Goal: Find specific page/section: Find specific page/section

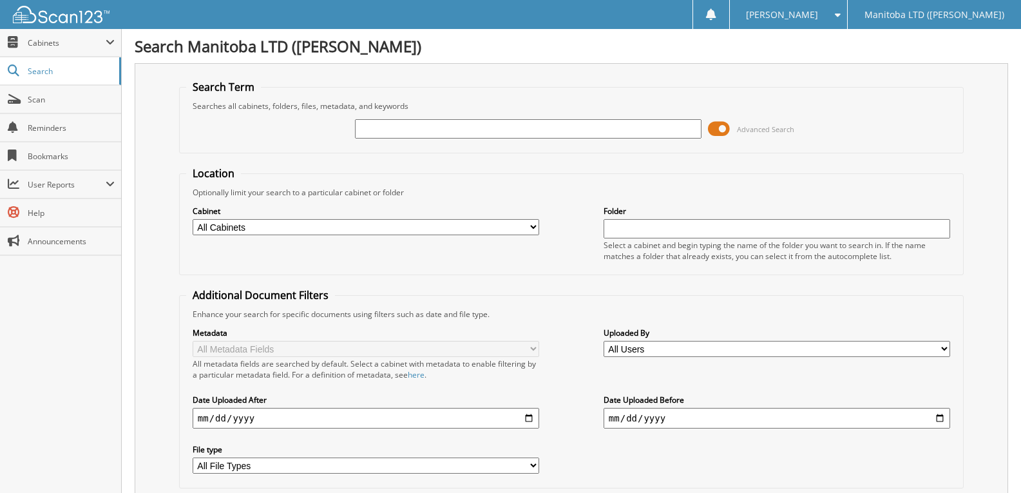
click at [404, 132] on input "text" at bounding box center [528, 128] width 347 height 19
type input "[PERSON_NAME]"
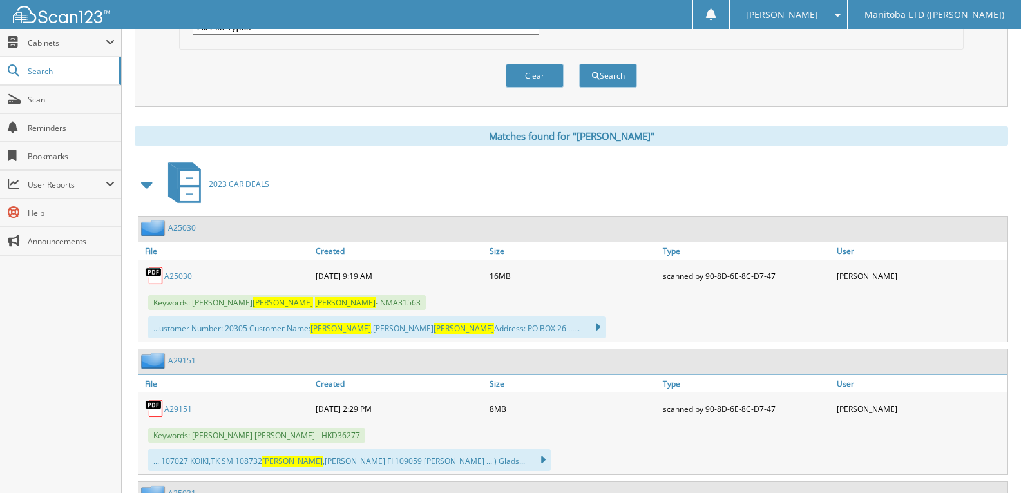
scroll to position [451, 0]
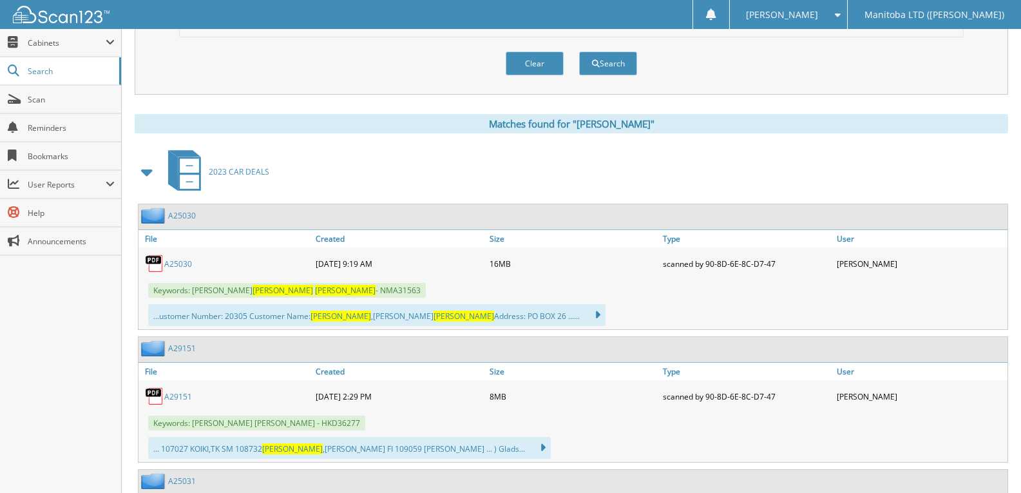
click at [172, 263] on link "A25030" at bounding box center [178, 263] width 28 height 11
